Goal: Navigation & Orientation: Find specific page/section

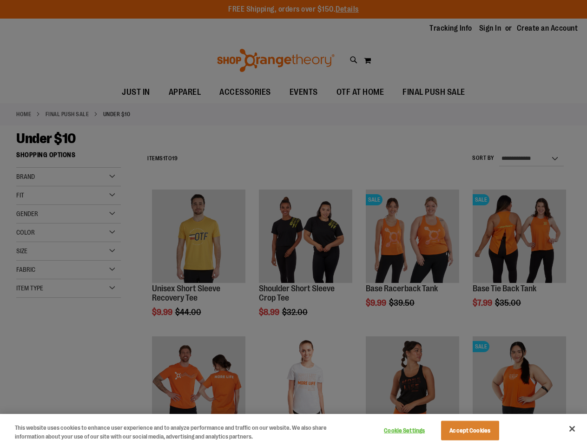
click at [293, 223] on div at bounding box center [293, 223] width 587 height 446
click at [416, 431] on button "Cookie Settings" at bounding box center [405, 431] width 58 height 19
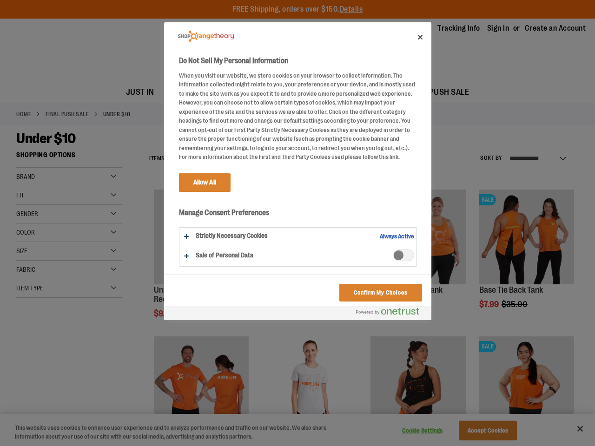
click at [481, 431] on div at bounding box center [297, 223] width 595 height 446
click at [572, 429] on div at bounding box center [297, 223] width 595 height 446
click at [486, 446] on html "Skip to Content The store will not work correctly when cookies are disabled. FR…" at bounding box center [297, 223] width 595 height 446
